Goal: Task Accomplishment & Management: Manage account settings

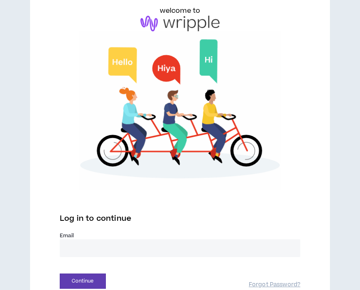
scroll to position [69, 0]
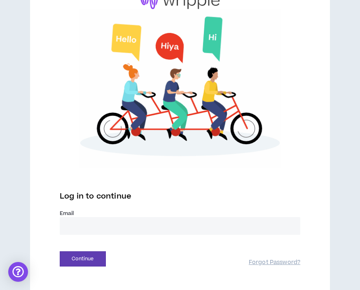
click at [78, 224] on input "email" at bounding box center [180, 226] width 241 height 18
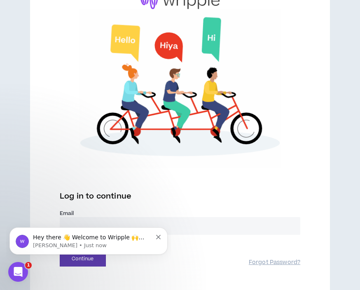
scroll to position [0, 0]
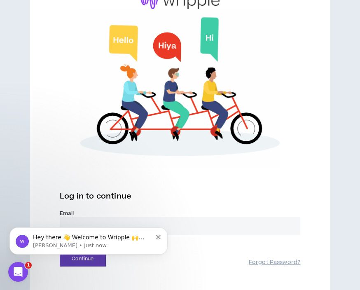
click at [60, 114] on img at bounding box center [180, 89] width 241 height 160
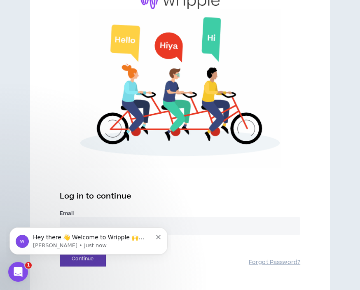
click at [101, 224] on input "email" at bounding box center [180, 226] width 241 height 18
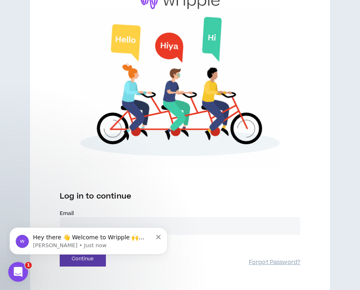
scroll to position [80, 0]
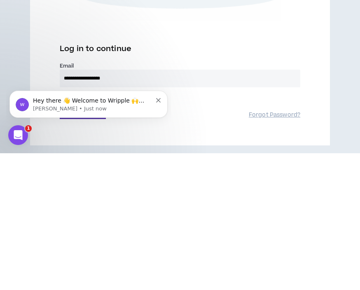
type input "**********"
click html "Hey there 👋 Welcome to Wripple 🙌 Take a look around! If you have any questions,…"
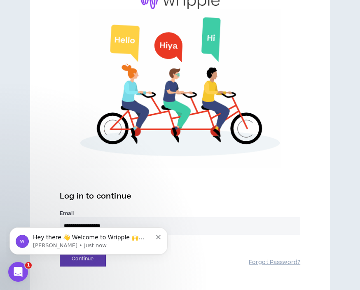
scroll to position [0, 0]
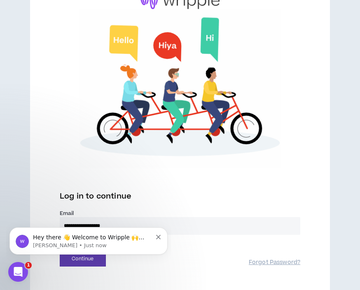
click at [66, 228] on div "Hey there 👋 Welcome to Wripple 🙌 Take a look around! If you have any questions,…" at bounding box center [88, 241] width 158 height 27
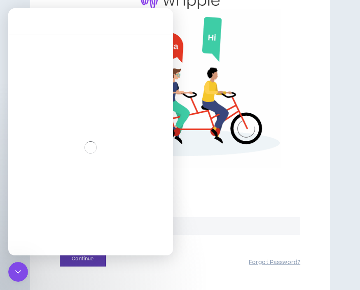
scroll to position [5, 0]
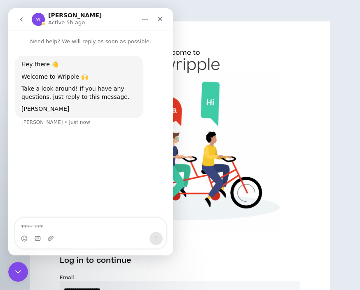
click at [157, 20] on div "Close" at bounding box center [160, 19] width 15 height 15
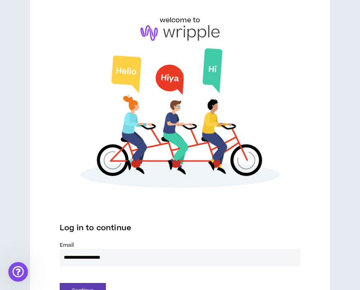
scroll to position [69, 0]
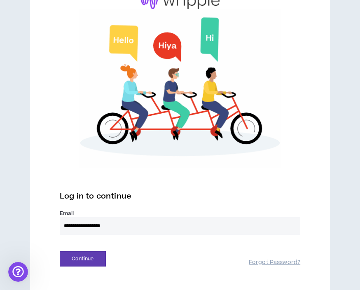
click at [82, 266] on button "Continue" at bounding box center [83, 259] width 46 height 15
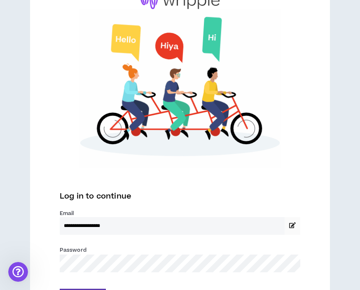
scroll to position [118, 0]
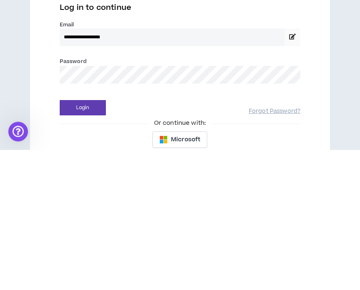
click at [77, 241] on button "Login" at bounding box center [83, 248] width 46 height 15
